Goal: Transaction & Acquisition: Purchase product/service

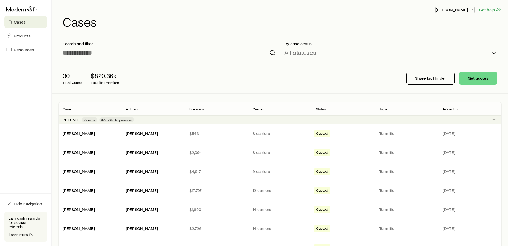
click at [462, 10] on p "[PERSON_NAME]" at bounding box center [455, 9] width 39 height 5
click at [425, 10] on div "[PERSON_NAME] Get help" at bounding box center [282, 9] width 439 height 7
click at [79, 136] on div "[PERSON_NAME]" at bounding box center [79, 134] width 32 height 6
click at [74, 135] on link "[PERSON_NAME]" at bounding box center [79, 133] width 32 height 5
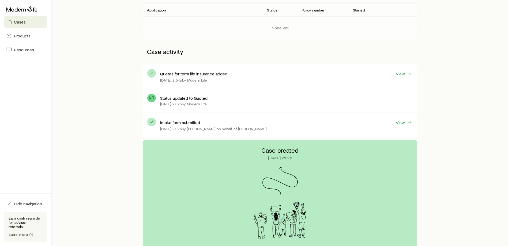
scroll to position [107, 0]
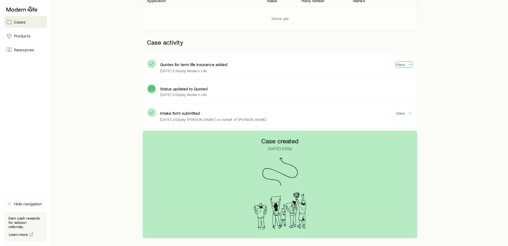
click at [405, 65] on link "View" at bounding box center [404, 65] width 17 height 6
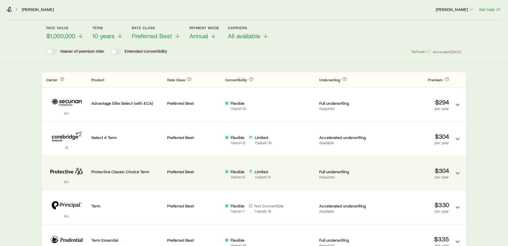
scroll to position [54, 0]
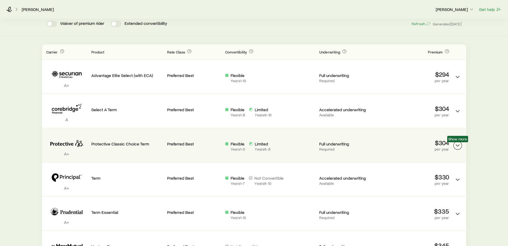
click at [457, 143] on icon "Term quotes" at bounding box center [458, 146] width 6 height 6
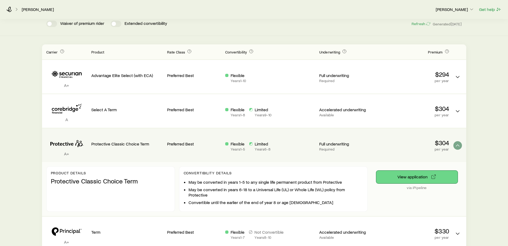
click at [421, 178] on button "View application" at bounding box center [416, 177] width 81 height 13
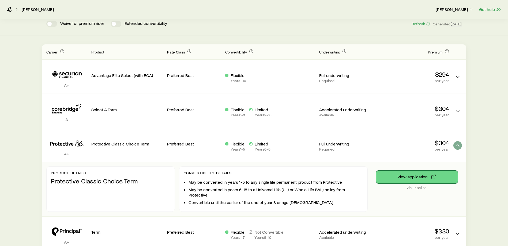
scroll to position [0, 0]
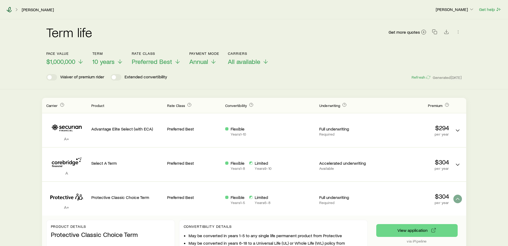
click at [9, 10] on icon at bounding box center [8, 9] width 5 height 5
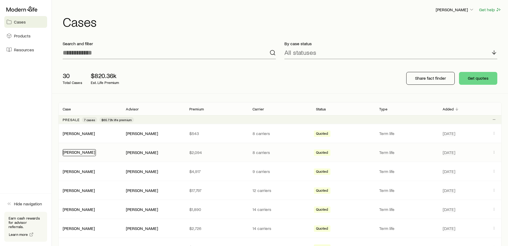
click at [84, 152] on link "[PERSON_NAME]" at bounding box center [79, 152] width 32 height 5
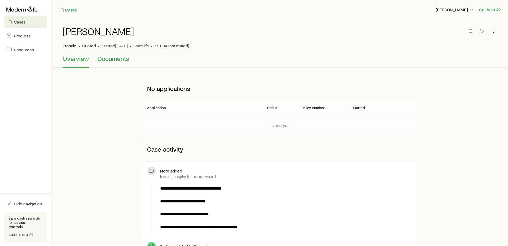
click at [114, 59] on span "Documents" at bounding box center [114, 59] width 32 height 8
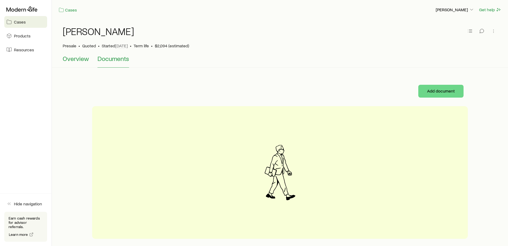
click at [74, 61] on span "Overview" at bounding box center [76, 59] width 26 height 8
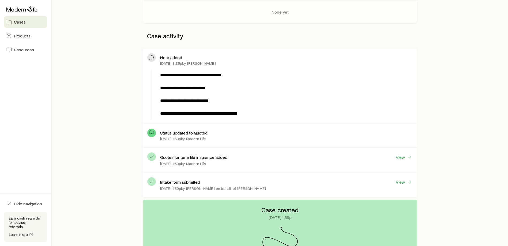
scroll to position [107, 0]
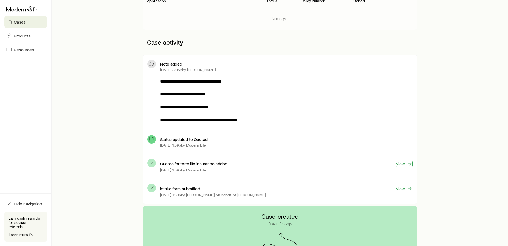
click at [402, 164] on link "View" at bounding box center [404, 164] width 17 height 6
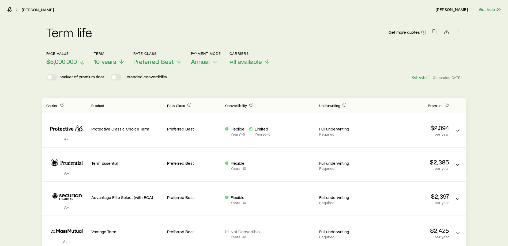
click at [73, 60] on span "$5,000,000" at bounding box center [61, 62] width 31 height 8
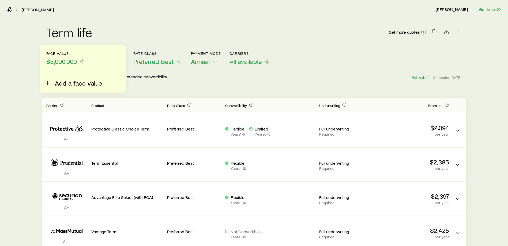
click at [65, 81] on span "Add a face value" at bounding box center [78, 84] width 47 height 8
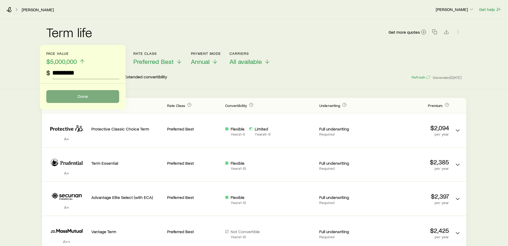
type input "*********"
click at [76, 97] on button "Done" at bounding box center [82, 96] width 73 height 13
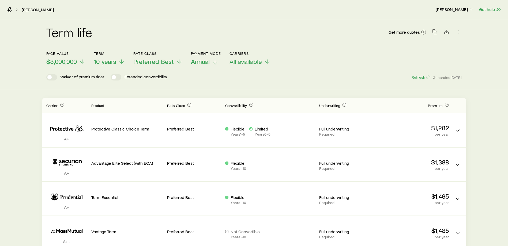
click at [200, 60] on span "Annual" at bounding box center [200, 62] width 19 height 8
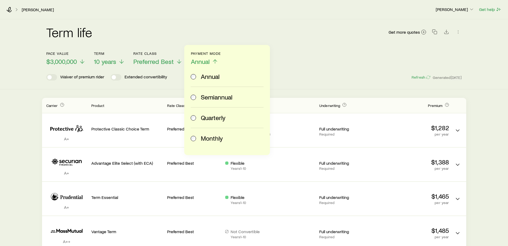
click at [216, 139] on span "Monthly" at bounding box center [212, 139] width 22 height 8
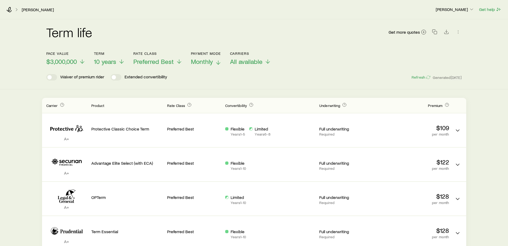
click at [206, 60] on span "Monthly" at bounding box center [202, 62] width 22 height 8
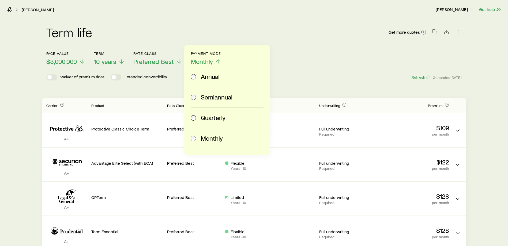
click at [215, 81] on label "Annual" at bounding box center [226, 76] width 71 height 20
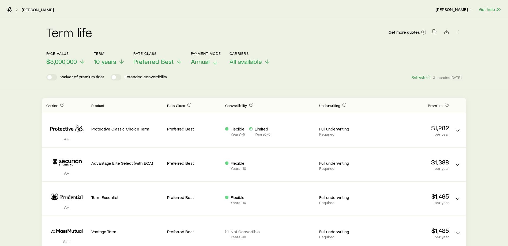
click at [193, 60] on span "Annual" at bounding box center [200, 62] width 19 height 8
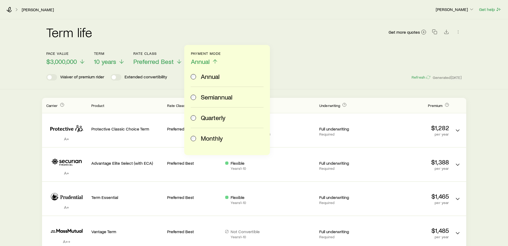
click at [211, 142] on span "Monthly" at bounding box center [212, 139] width 22 height 8
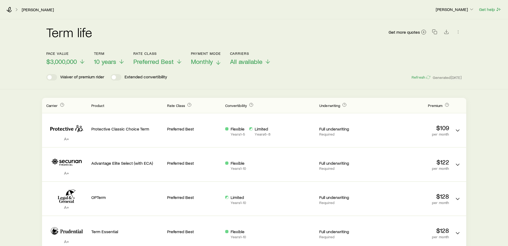
click at [206, 60] on span "Monthly" at bounding box center [202, 62] width 22 height 8
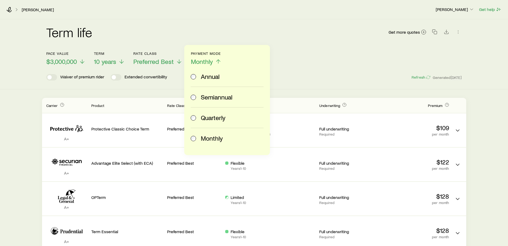
click at [211, 76] on span "Annual" at bounding box center [210, 77] width 19 height 8
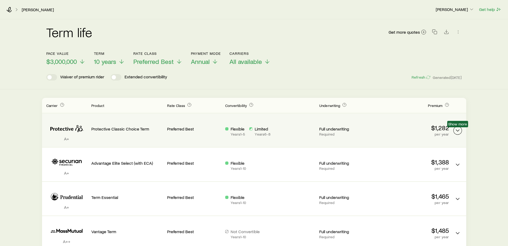
click at [455, 129] on icon "Term quotes" at bounding box center [458, 131] width 6 height 6
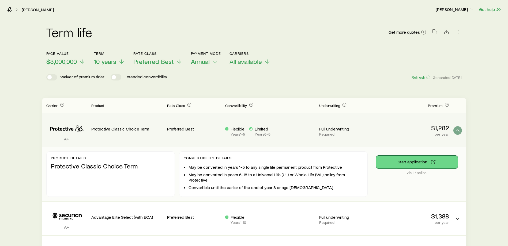
click at [408, 162] on button "Start application" at bounding box center [416, 162] width 81 height 13
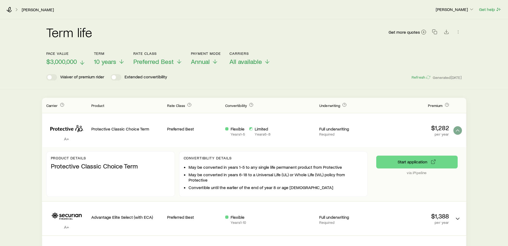
click at [80, 62] on icon at bounding box center [82, 62] width 6 height 6
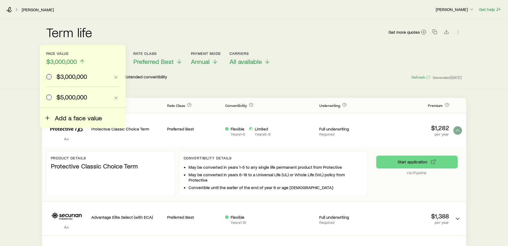
click at [69, 114] on button "Add a face value" at bounding box center [73, 115] width 58 height 14
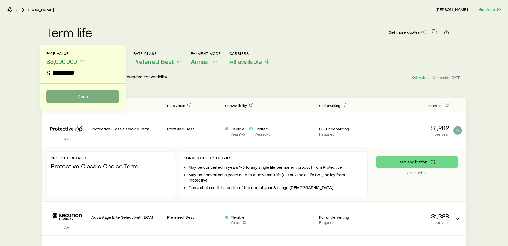
type input "*********"
click at [87, 93] on button "Done" at bounding box center [82, 96] width 73 height 13
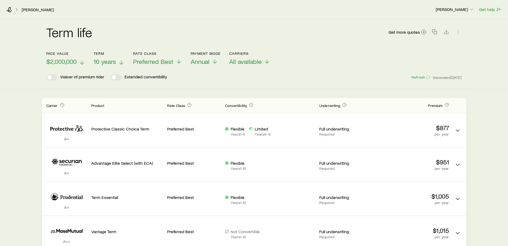
click at [114, 59] on span "10 years" at bounding box center [105, 62] width 22 height 8
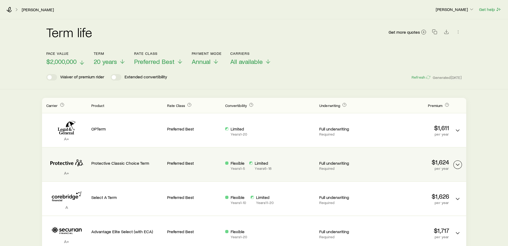
click at [459, 162] on icon "Term quotes" at bounding box center [458, 165] width 6 height 6
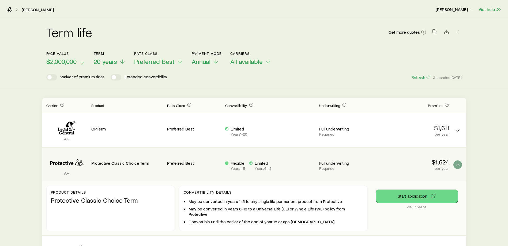
click at [406, 195] on button "Start application" at bounding box center [416, 196] width 81 height 13
